Goal: Task Accomplishment & Management: Manage account settings

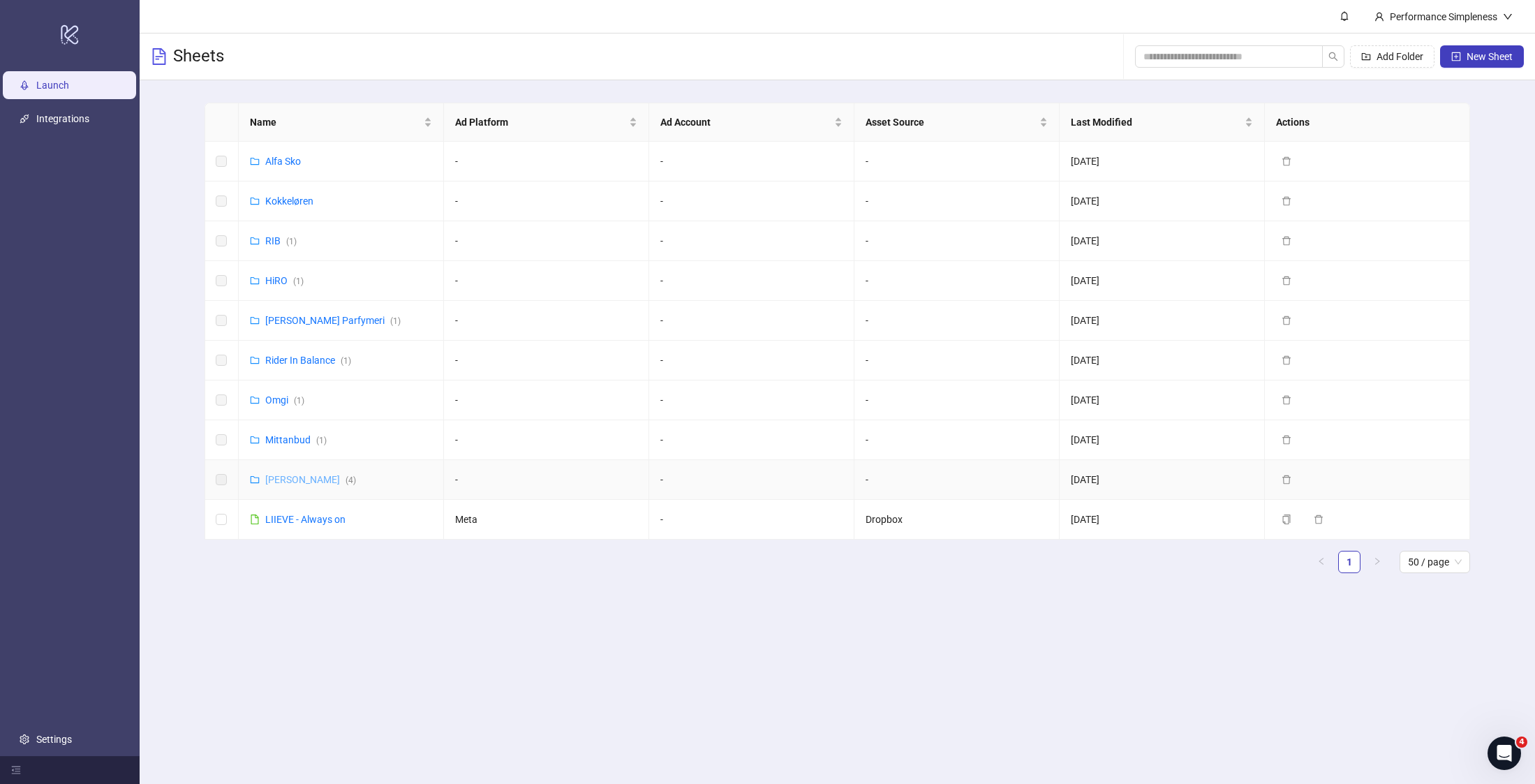
click at [290, 481] on link "Amundsen ( 4 )" at bounding box center [311, 480] width 90 height 11
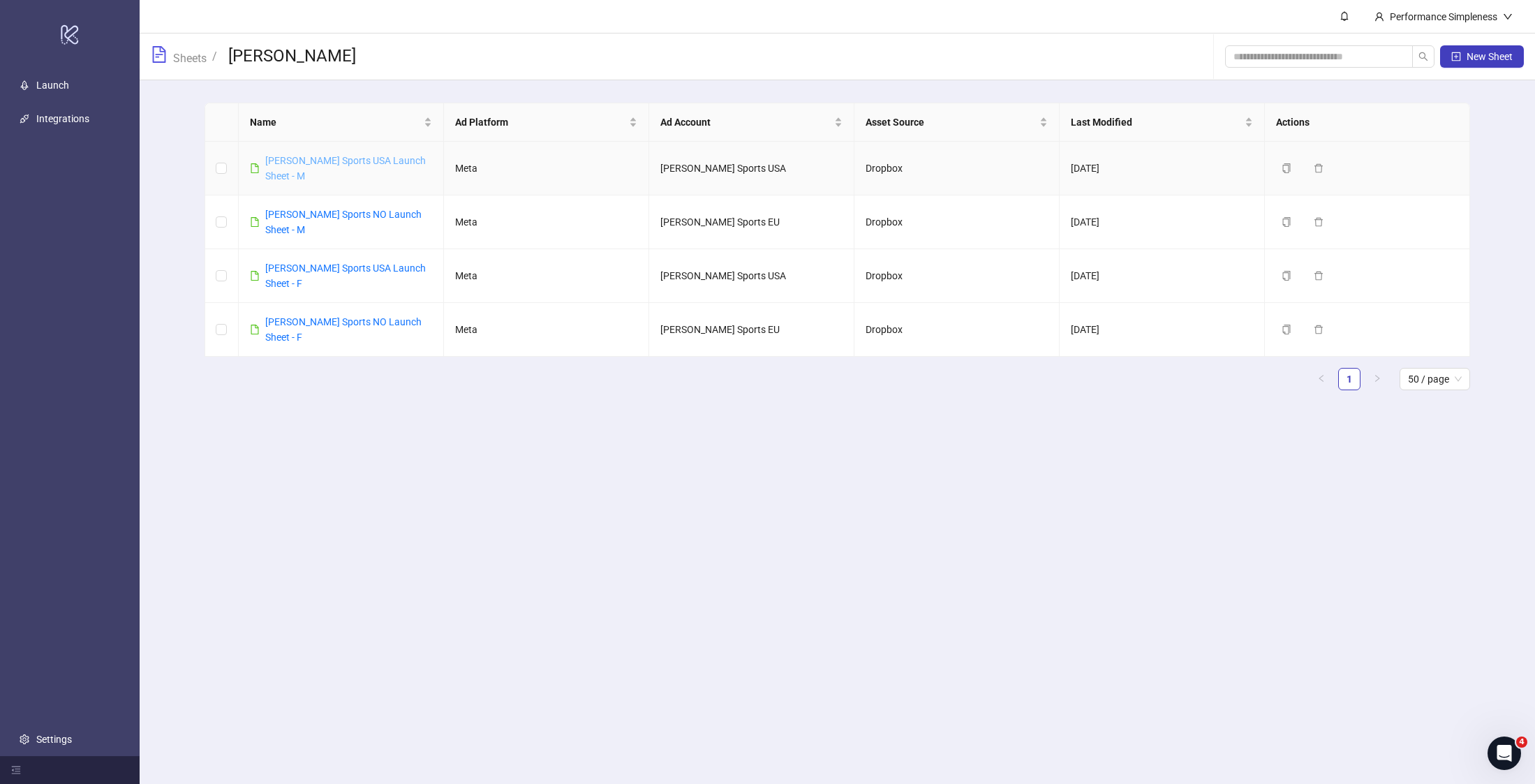
click at [306, 161] on link "[PERSON_NAME] Sports USA Launch Sheet - M" at bounding box center [346, 168] width 161 height 26
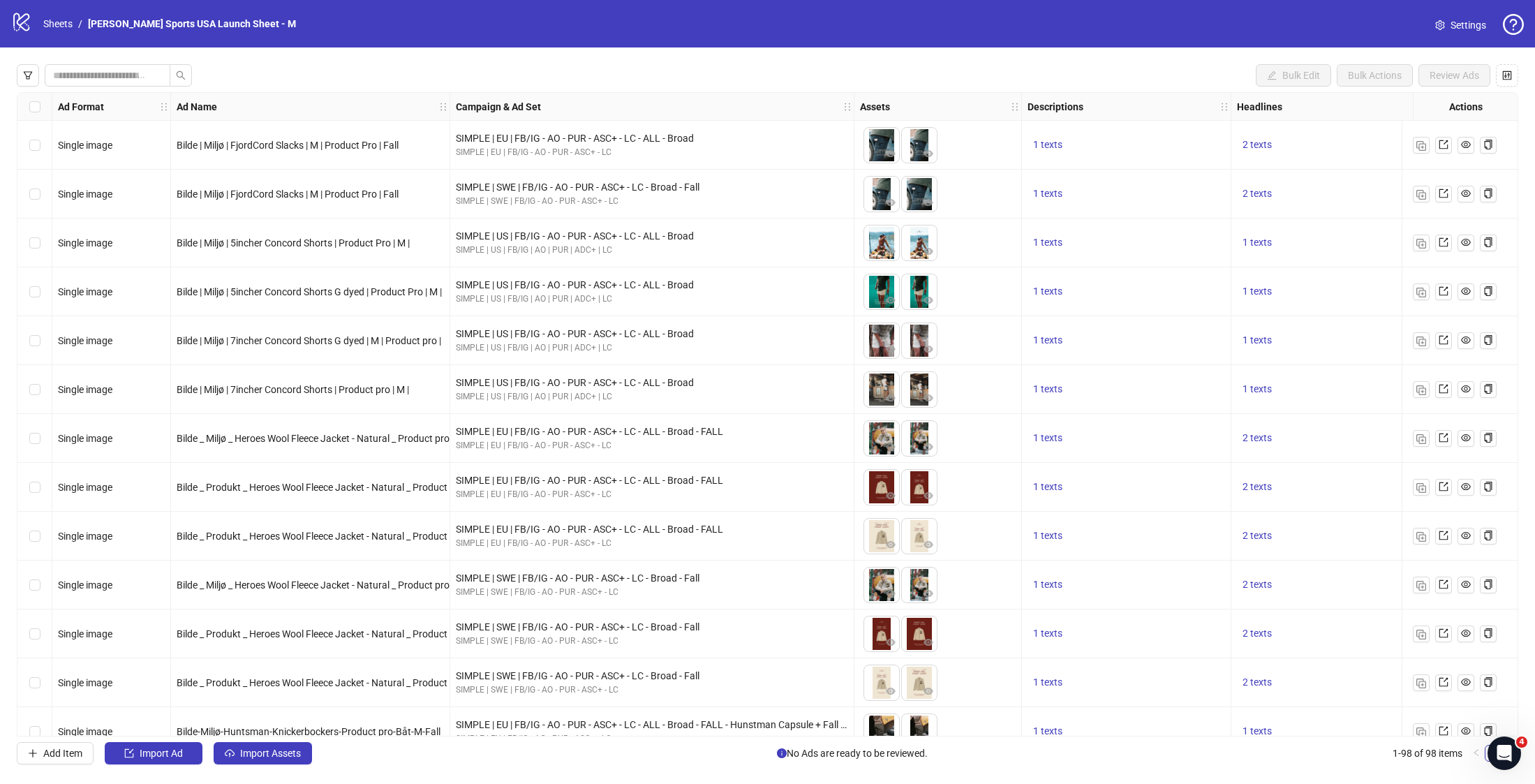
click at [1475, 17] on span "Settings" at bounding box center [1467, 24] width 35 height 15
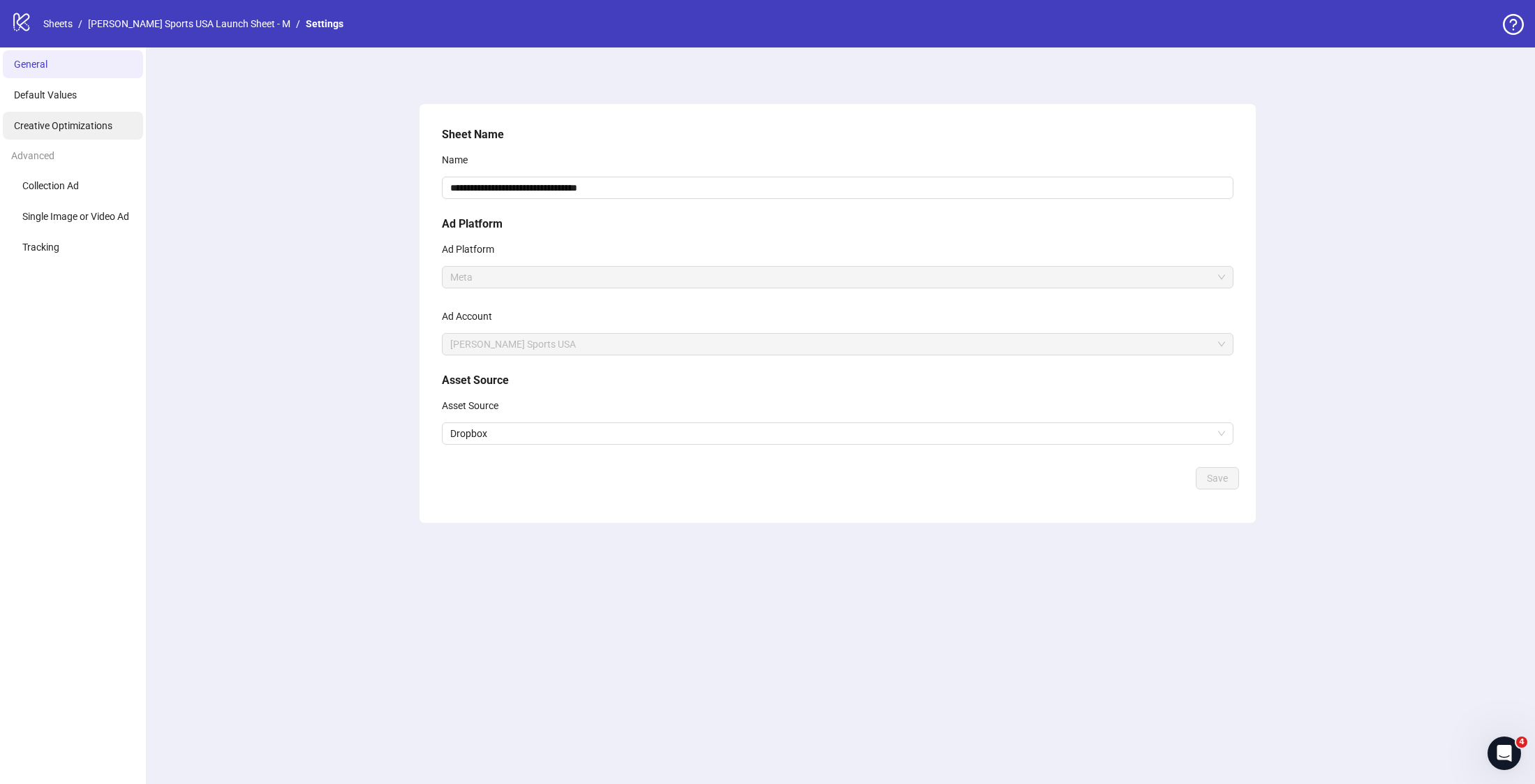
click at [101, 126] on span "Creative Optimizations" at bounding box center [62, 126] width 98 height 11
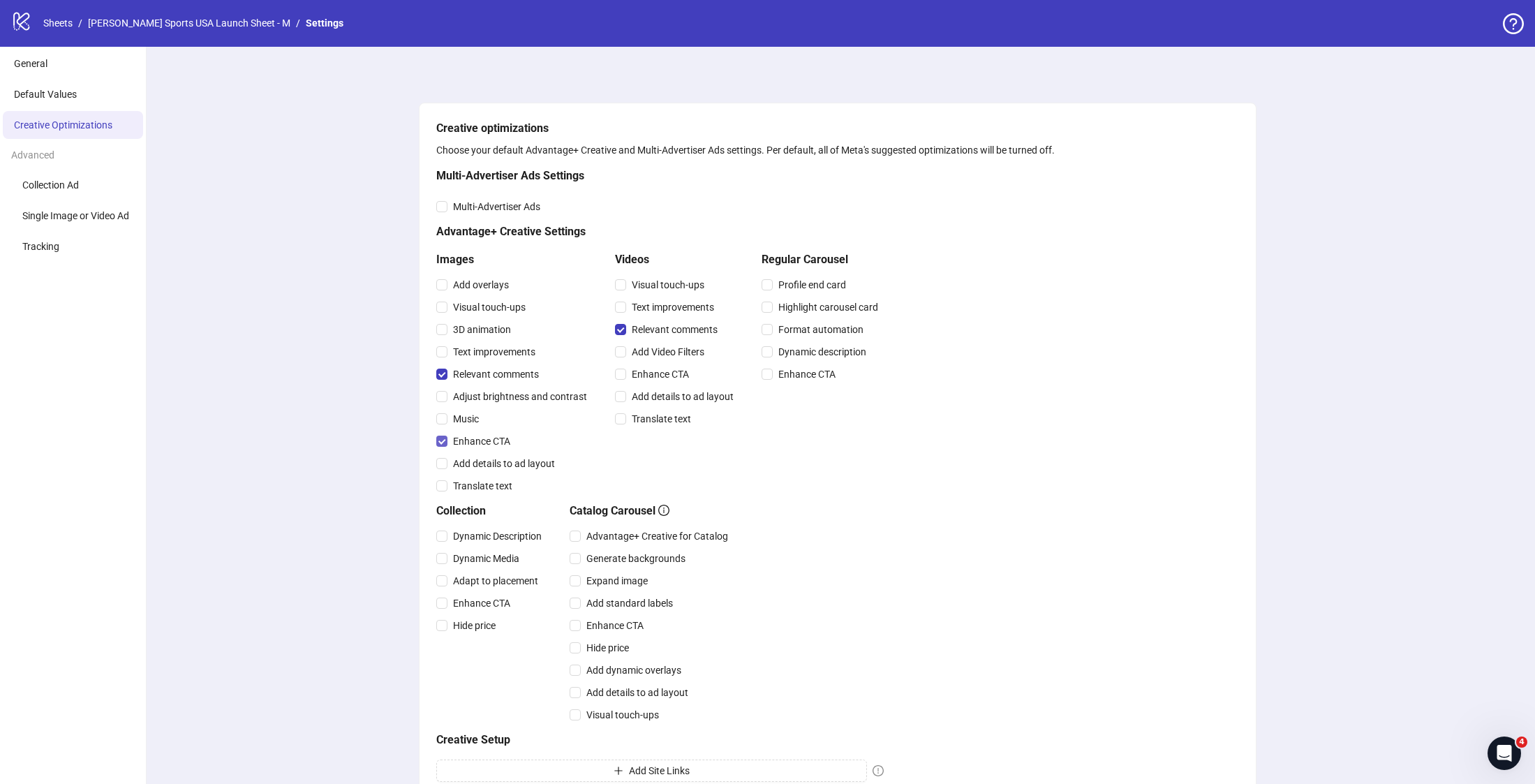
scroll to position [257, 0]
